Goal: Transaction & Acquisition: Purchase product/service

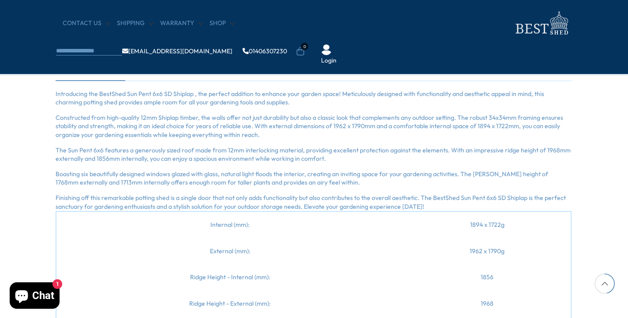
scroll to position [717, 0]
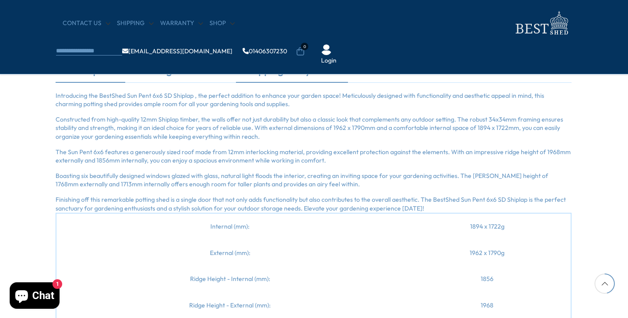
click at [320, 74] on link "Shipping & Payments" at bounding box center [292, 72] width 112 height 19
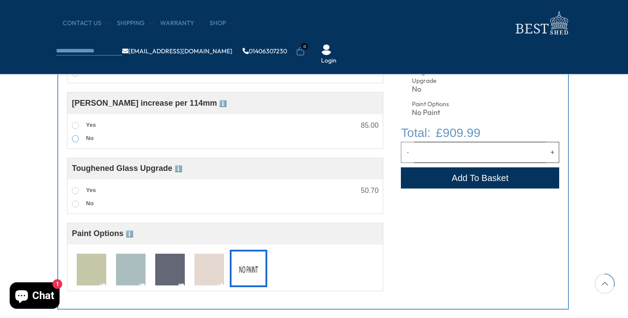
scroll to position [462, 1]
click at [206, 276] on img at bounding box center [209, 269] width 30 height 33
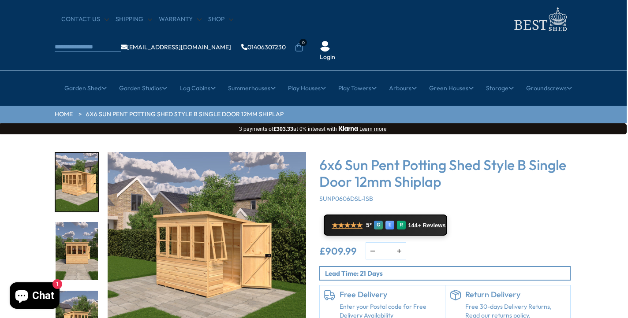
scroll to position [21, 1]
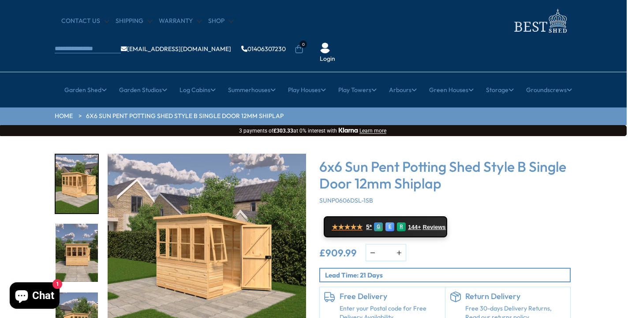
click at [376, 128] on button "Learn more" at bounding box center [372, 131] width 27 height 6
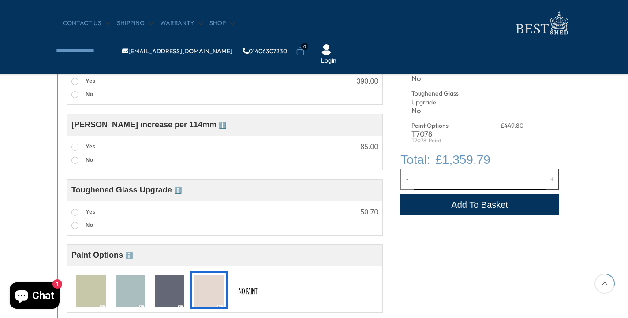
scroll to position [441, 1]
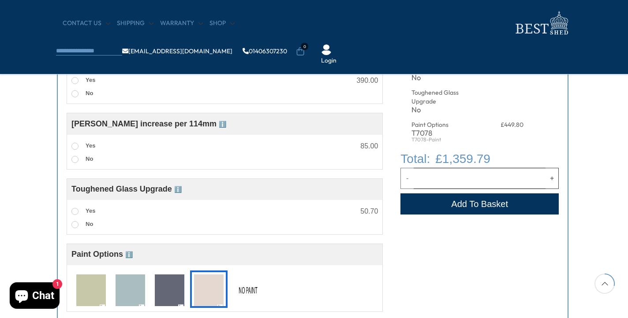
click at [247, 289] on img at bounding box center [248, 291] width 30 height 33
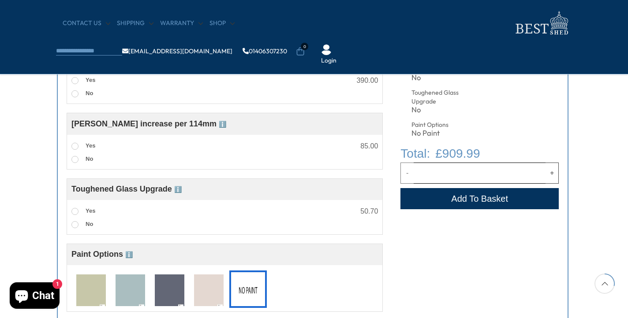
click at [444, 198] on button "Add to Cart" at bounding box center [479, 198] width 158 height 21
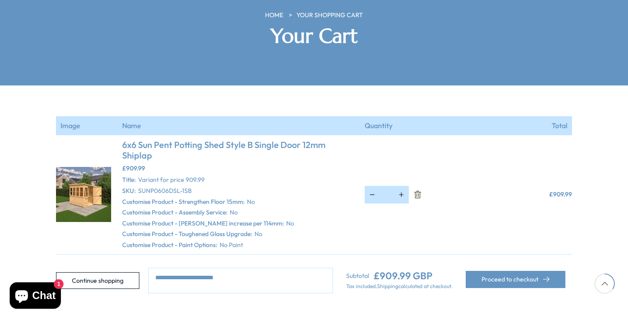
scroll to position [149, 0]
click at [491, 271] on button "Proceed to checkout" at bounding box center [515, 279] width 100 height 17
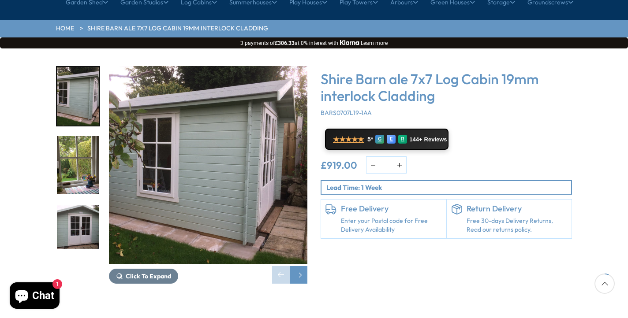
scroll to position [116, 0]
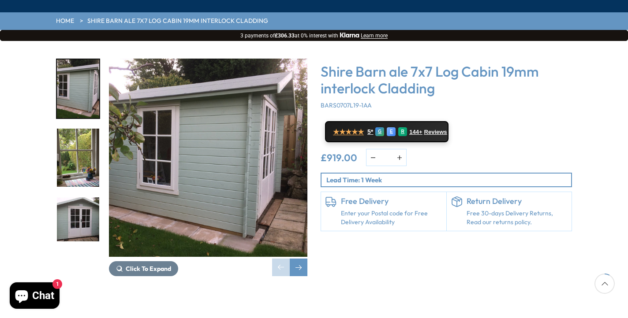
click at [91, 138] on img "2 / 11" at bounding box center [78, 158] width 42 height 59
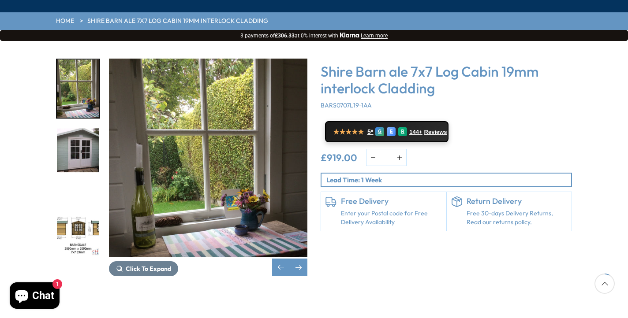
click at [76, 141] on img "3 / 11" at bounding box center [78, 158] width 42 height 59
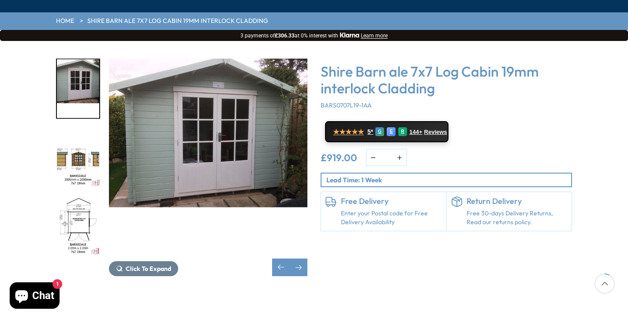
click at [94, 131] on img "4 / 11" at bounding box center [78, 158] width 42 height 59
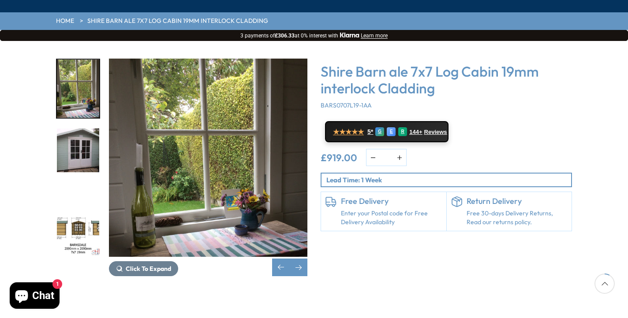
click at [79, 206] on img "4 / 11" at bounding box center [78, 226] width 42 height 59
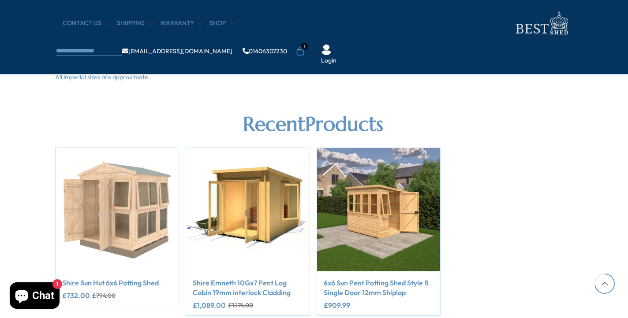
scroll to position [1038, 1]
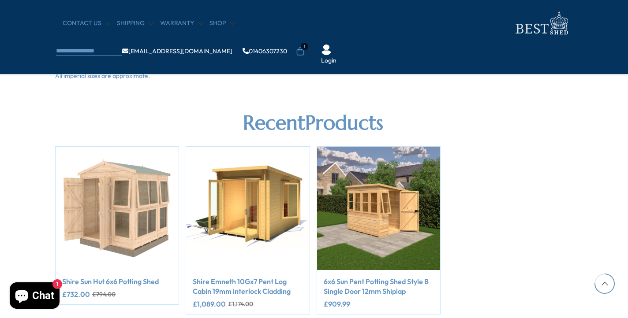
click at [376, 215] on img "3 / 3" at bounding box center [378, 208] width 123 height 123
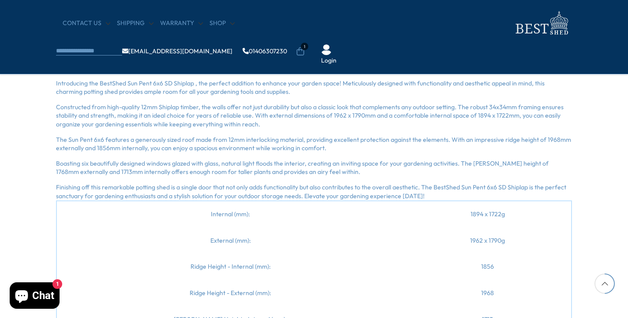
scroll to position [624, 0]
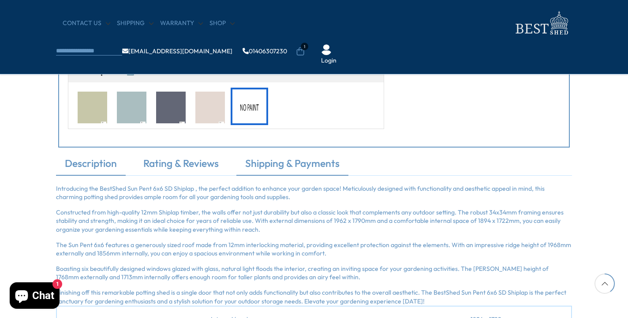
click at [326, 163] on link "Shipping & Payments" at bounding box center [292, 165] width 112 height 19
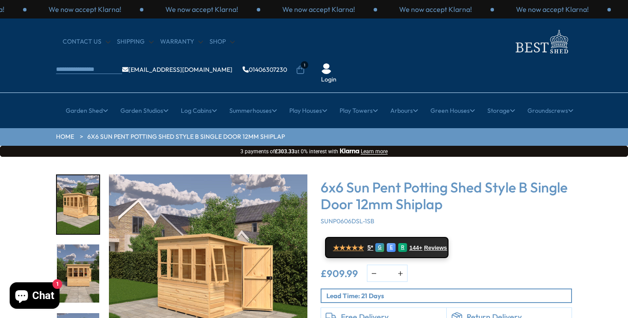
scroll to position [0, 0]
